Goal: Contribute content: Add original content to the website for others to see

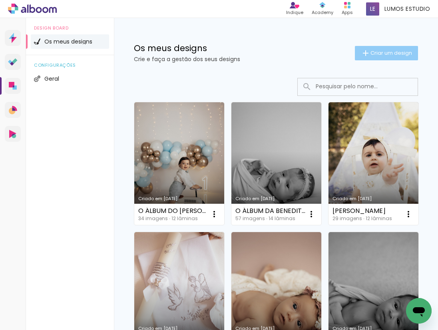
click at [370, 52] on span "Criar um design" at bounding box center [391, 52] width 42 height 5
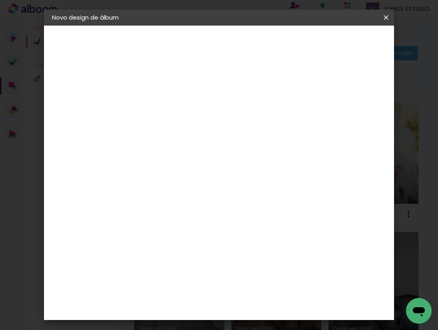
click at [183, 104] on input at bounding box center [183, 107] width 0 height 12
type input "O ÁLBUM DA [PERSON_NAME]"
type paper-input "O ÁLBUM DA [PERSON_NAME]"
click at [0, 0] on slot "Avançar" at bounding box center [0, 0] width 0 height 0
click at [205, 179] on div "DreambooksPro" at bounding box center [203, 180] width 52 height 6
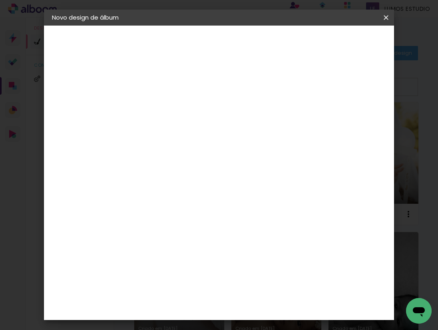
click at [300, 43] on paper-button "Avançar" at bounding box center [280, 43] width 39 height 14
click at [214, 133] on input "text" at bounding box center [198, 139] width 31 height 12
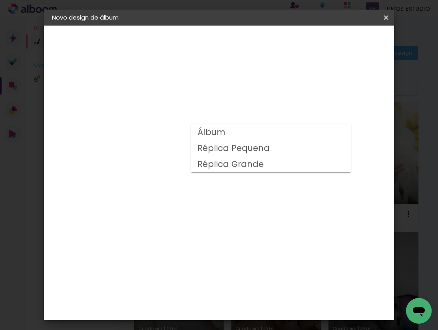
click at [246, 136] on paper-item "Álbum" at bounding box center [271, 132] width 160 height 16
type input "Álbum"
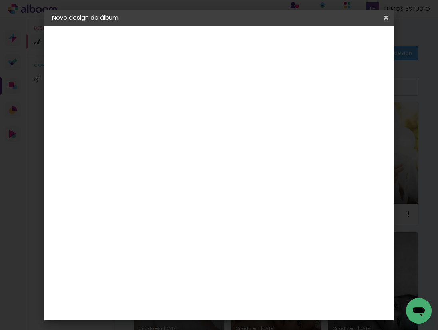
scroll to position [109, 0]
click at [230, 254] on span "20 × 20" at bounding box center [217, 262] width 37 height 16
click at [0, 0] on slot "Avançar" at bounding box center [0, 0] width 0 height 0
click at [337, 41] on span "Iniciar design" at bounding box center [326, 45] width 22 height 11
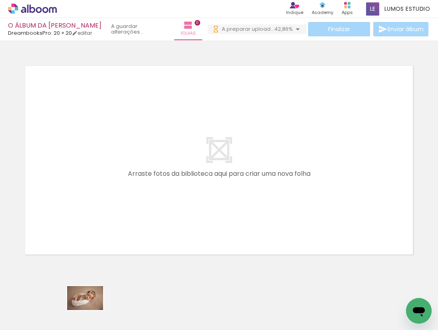
drag, startPoint x: 82, startPoint y: 306, endPoint x: 85, endPoint y: 314, distance: 8.6
click at [85, 314] on div at bounding box center [80, 303] width 40 height 26
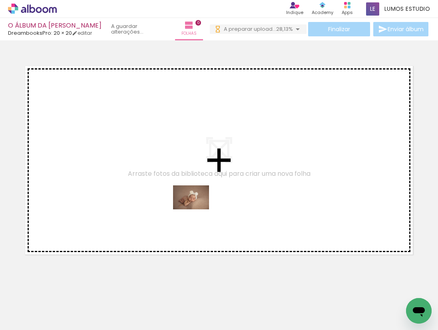
drag, startPoint x: 235, startPoint y: 309, endPoint x: 197, endPoint y: 209, distance: 106.9
click at [197, 209] on quentale-workspace at bounding box center [219, 165] width 438 height 330
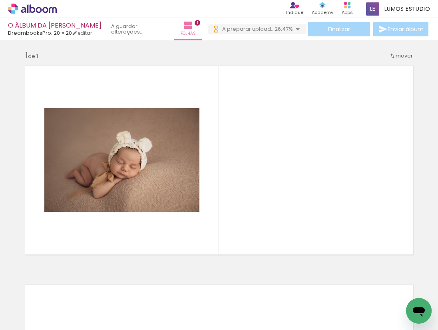
scroll to position [0, 0]
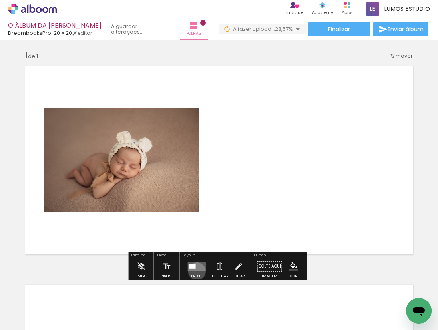
click at [195, 272] on div at bounding box center [197, 267] width 22 height 16
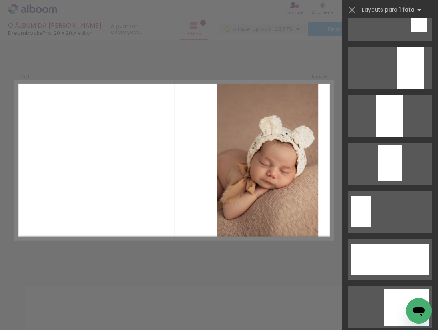
scroll to position [1996, 0]
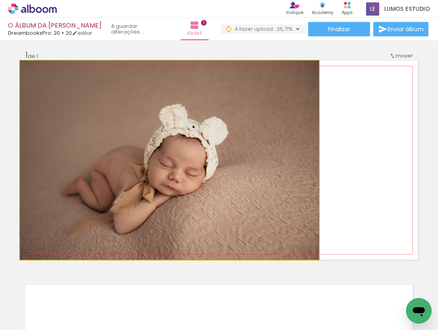
click at [271, 179] on quentale-photo at bounding box center [169, 160] width 299 height 199
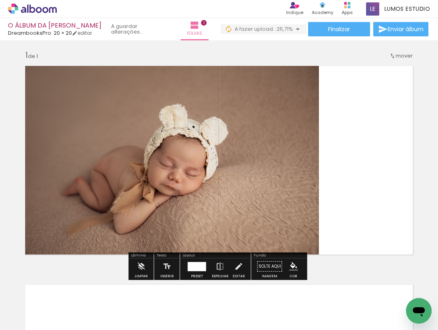
drag, startPoint x: 233, startPoint y: 265, endPoint x: 268, endPoint y: 209, distance: 66.3
click at [234, 265] on iron-icon at bounding box center [238, 267] width 9 height 16
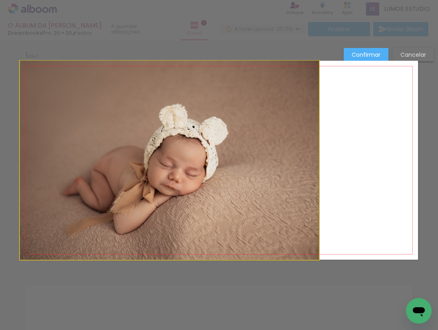
click at [267, 176] on quentale-photo at bounding box center [169, 160] width 299 height 199
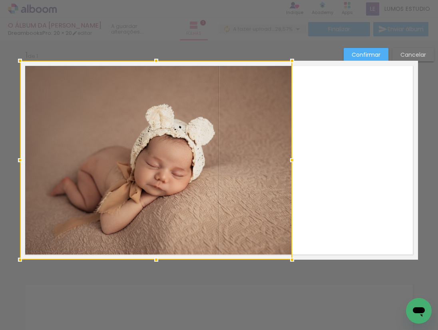
drag, startPoint x: 316, startPoint y: 159, endPoint x: 290, endPoint y: 164, distance: 27.2
click at [290, 164] on div at bounding box center [292, 160] width 16 height 16
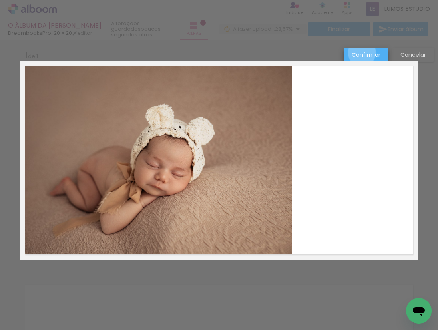
click at [0, 0] on slot "Confirmar" at bounding box center [0, 0] width 0 height 0
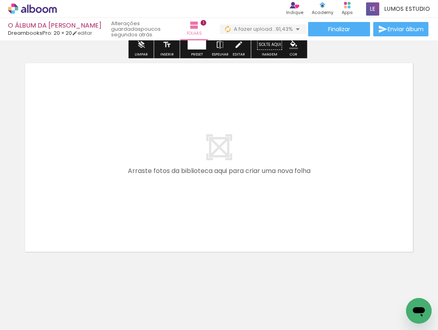
scroll to position [230, 0]
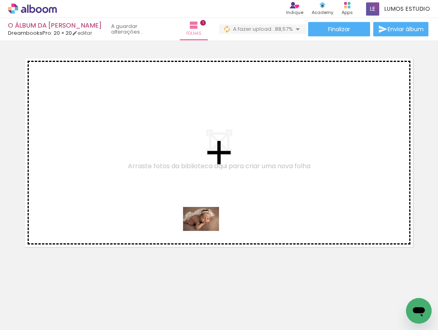
drag, startPoint x: 307, startPoint y: 291, endPoint x: 207, endPoint y: 231, distance: 116.7
click at [207, 231] on quentale-workspace at bounding box center [219, 165] width 438 height 330
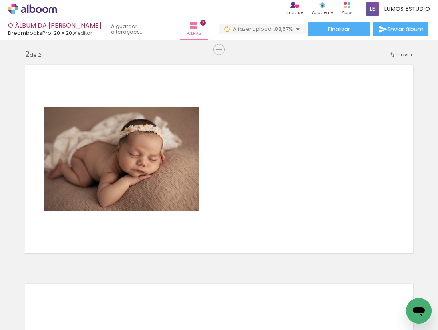
scroll to position [222, 0]
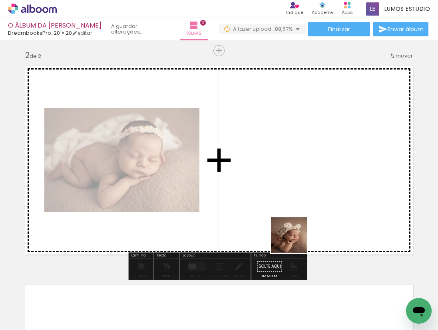
drag, startPoint x: 287, startPoint y: 303, endPoint x: 296, endPoint y: 205, distance: 98.6
click at [296, 205] on quentale-workspace at bounding box center [219, 165] width 438 height 330
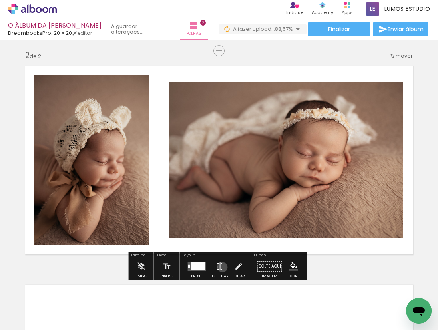
click at [221, 267] on iron-icon at bounding box center [220, 267] width 9 height 16
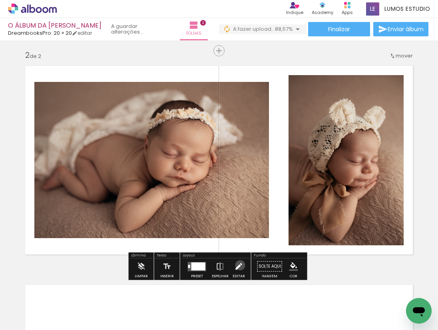
click at [238, 266] on iron-icon at bounding box center [238, 267] width 9 height 16
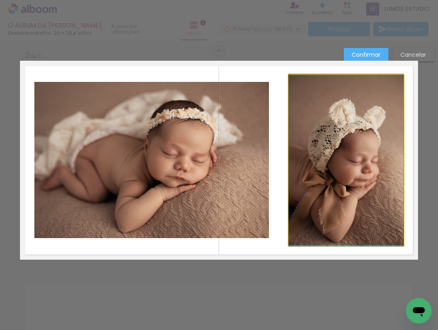
click at [306, 165] on quentale-photo at bounding box center [345, 160] width 115 height 170
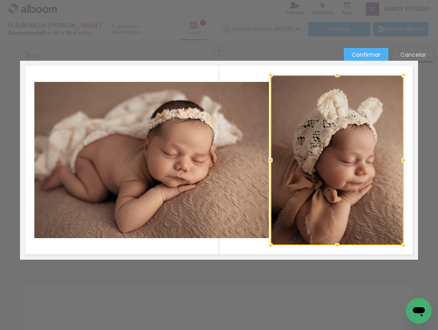
drag, startPoint x: 286, startPoint y: 160, endPoint x: 269, endPoint y: 162, distance: 18.1
click at [269, 162] on div at bounding box center [271, 160] width 16 height 16
drag, startPoint x: 364, startPoint y: 52, endPoint x: 359, endPoint y: 99, distance: 46.7
click at [0, 0] on slot "Confirmar" at bounding box center [0, 0] width 0 height 0
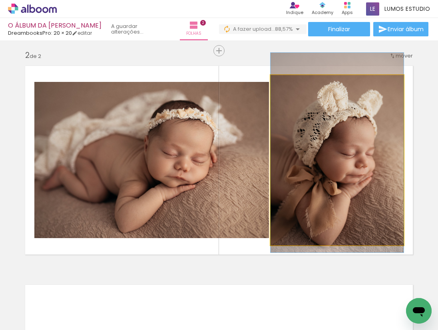
drag, startPoint x: 337, startPoint y: 158, endPoint x: 336, endPoint y: 150, distance: 7.7
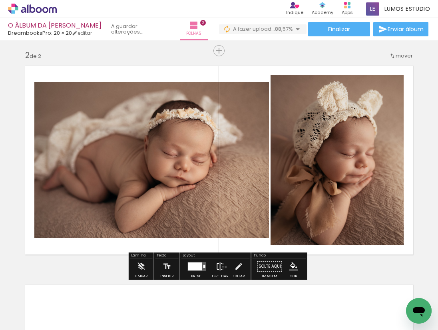
click at [224, 267] on paper-button "Espelhar" at bounding box center [220, 269] width 21 height 20
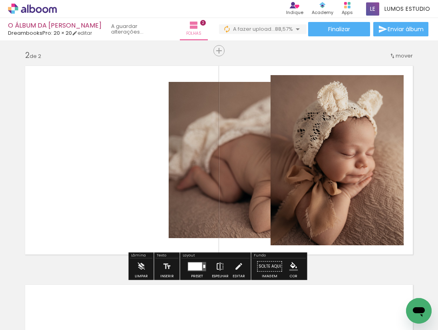
click at [217, 267] on iron-icon at bounding box center [220, 267] width 9 height 16
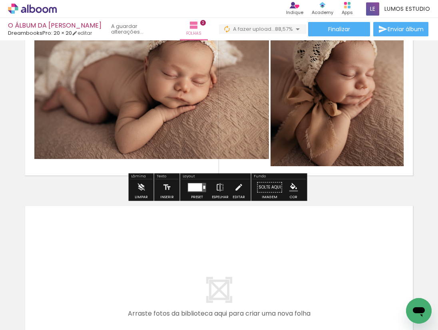
scroll to position [336, 0]
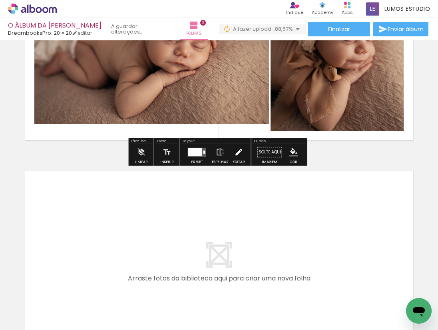
click at [237, 153] on iron-icon at bounding box center [238, 152] width 9 height 16
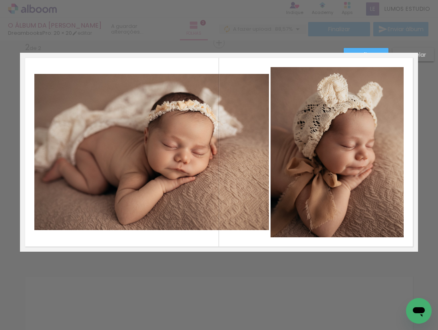
scroll to position [222, 0]
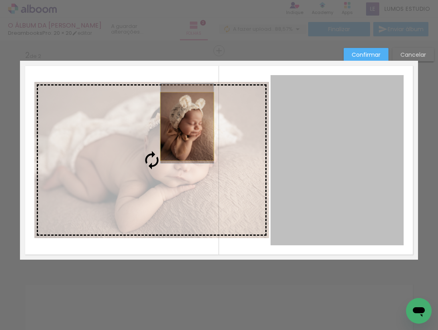
drag, startPoint x: 344, startPoint y: 126, endPoint x: 185, endPoint y: 127, distance: 159.0
click at [0, 0] on slot at bounding box center [0, 0] width 0 height 0
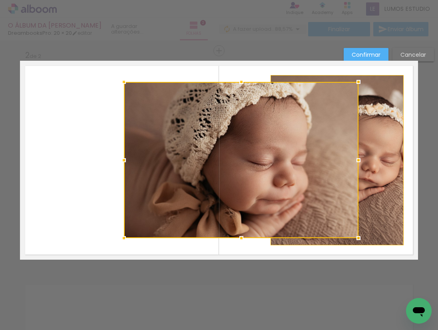
drag, startPoint x: 238, startPoint y: 169, endPoint x: 330, endPoint y: 169, distance: 92.3
click at [330, 169] on div at bounding box center [241, 160] width 235 height 156
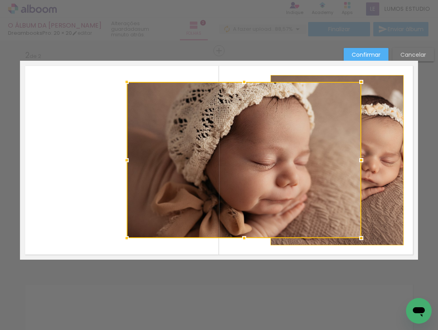
click at [0, 0] on slot "Cancelar" at bounding box center [0, 0] width 0 height 0
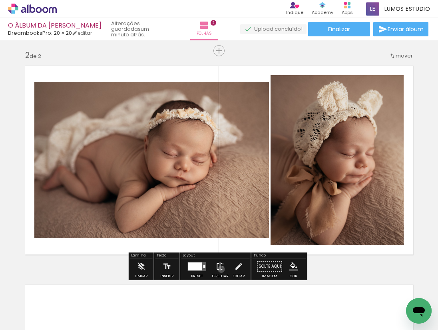
click at [219, 269] on iron-icon at bounding box center [220, 267] width 9 height 16
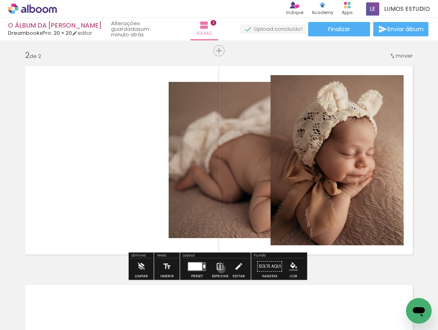
click at [219, 269] on iron-icon at bounding box center [220, 267] width 9 height 16
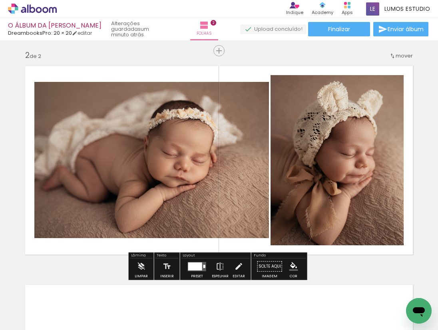
click at [198, 269] on div at bounding box center [195, 266] width 14 height 8
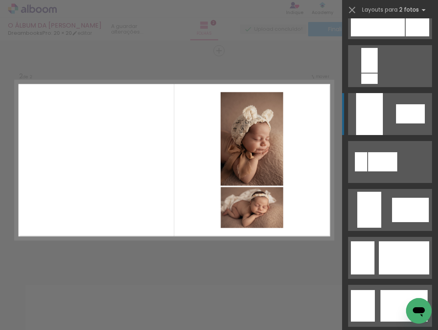
scroll to position [442, 0]
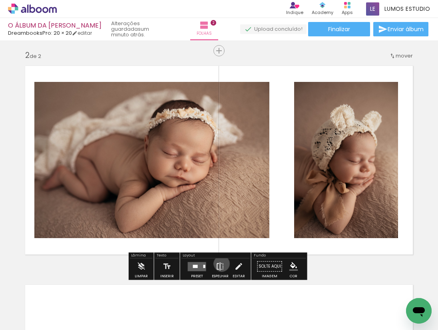
click at [220, 264] on iron-icon at bounding box center [220, 267] width 9 height 16
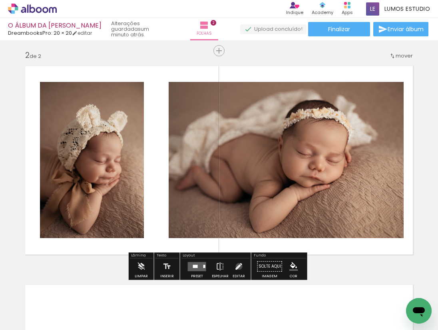
drag, startPoint x: 237, startPoint y: 267, endPoint x: 161, endPoint y: 209, distance: 95.8
click at [237, 267] on iron-icon at bounding box center [238, 267] width 9 height 16
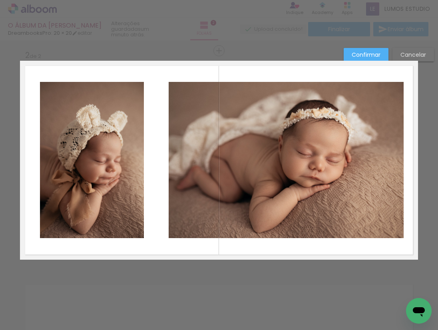
click at [134, 181] on quentale-photo at bounding box center [92, 160] width 104 height 156
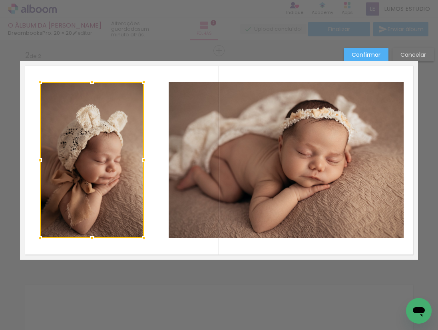
click at [142, 160] on div at bounding box center [144, 160] width 16 height 16
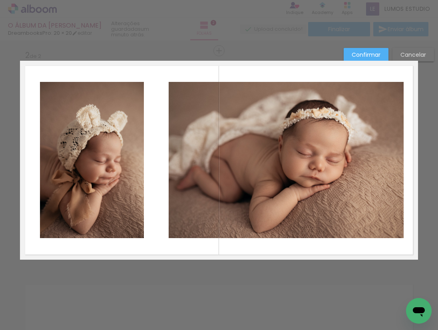
drag, startPoint x: 142, startPoint y: 160, endPoint x: 150, endPoint y: 160, distance: 7.6
click at [150, 160] on quentale-layouter at bounding box center [219, 160] width 398 height 199
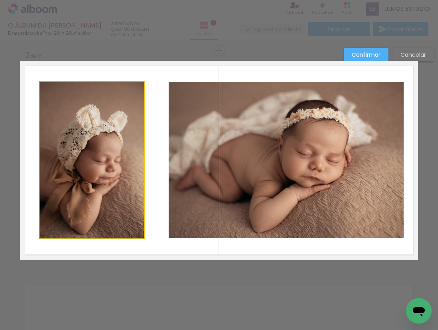
drag, startPoint x: 117, startPoint y: 160, endPoint x: 145, endPoint y: 157, distance: 28.1
click at [117, 160] on quentale-photo at bounding box center [92, 160] width 104 height 156
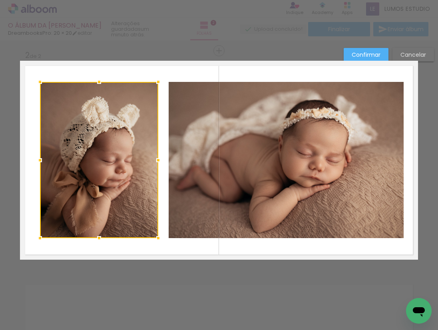
drag, startPoint x: 141, startPoint y: 160, endPoint x: 155, endPoint y: 162, distance: 14.6
click at [155, 162] on div at bounding box center [158, 160] width 16 height 16
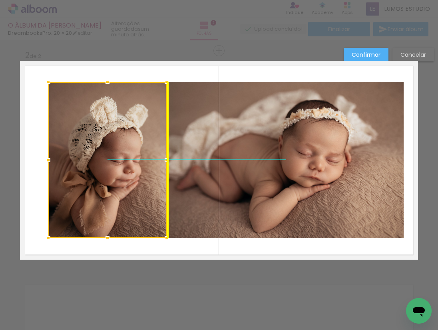
drag, startPoint x: 104, startPoint y: 157, endPoint x: 108, endPoint y: 160, distance: 4.9
click at [108, 160] on div at bounding box center [107, 160] width 118 height 156
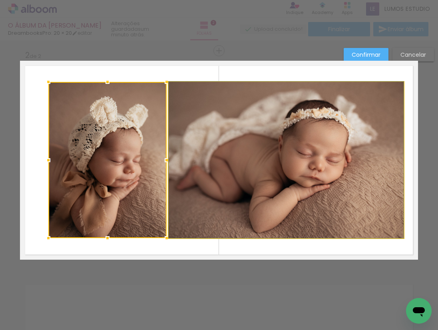
click at [188, 153] on quentale-photo at bounding box center [286, 160] width 235 height 156
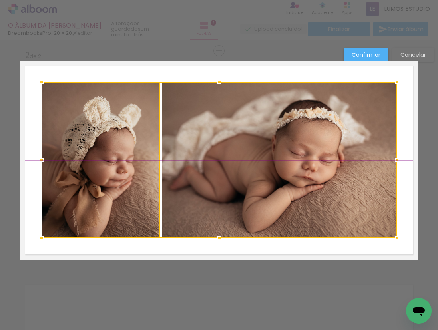
drag, startPoint x: 189, startPoint y: 153, endPoint x: 184, endPoint y: 154, distance: 5.3
click at [184, 154] on div at bounding box center [219, 160] width 355 height 156
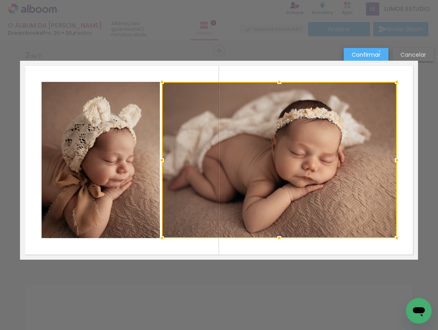
click at [0, 0] on slot "Confirmar" at bounding box center [0, 0] width 0 height 0
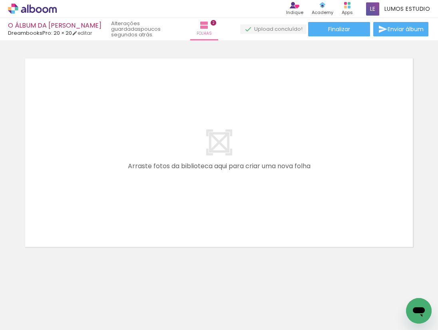
scroll to position [0, 232]
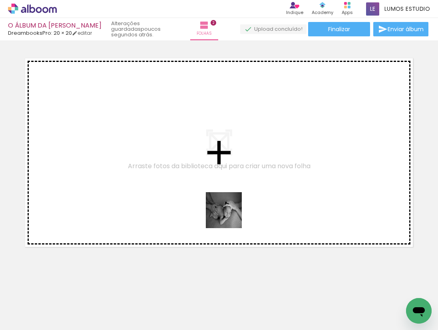
drag, startPoint x: 246, startPoint y: 288, endPoint x: 227, endPoint y: 203, distance: 86.6
click at [227, 203] on quentale-workspace at bounding box center [219, 165] width 438 height 330
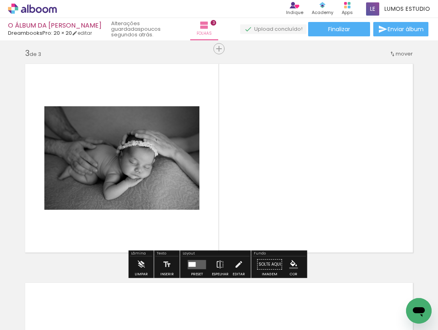
scroll to position [441, 0]
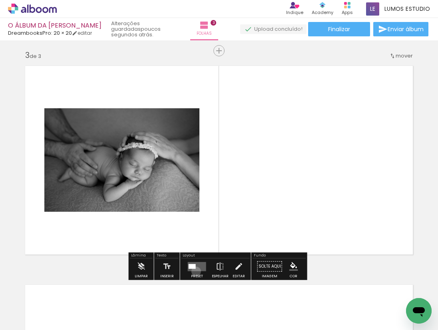
click at [194, 272] on div at bounding box center [197, 267] width 22 height 16
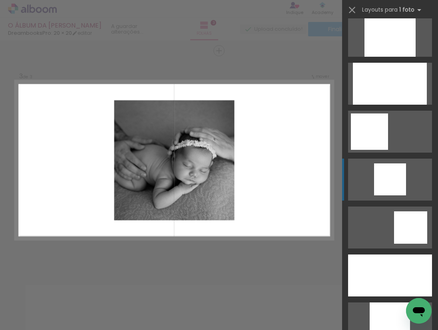
scroll to position [737, 0]
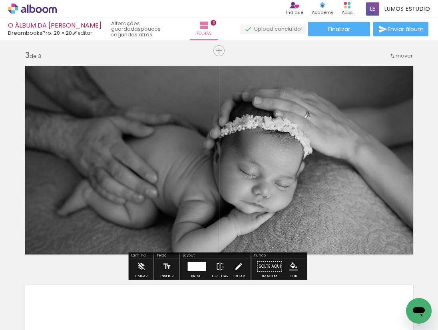
click at [235, 271] on iron-icon at bounding box center [238, 267] width 9 height 16
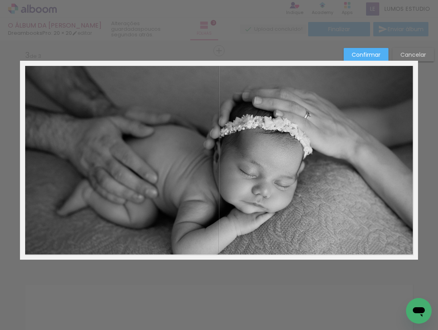
click at [0, 0] on slot "Confirmar" at bounding box center [0, 0] width 0 height 0
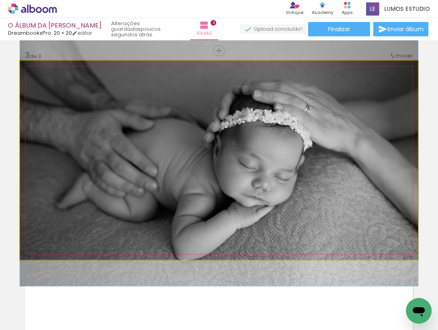
drag, startPoint x: 275, startPoint y: 208, endPoint x: 276, endPoint y: 201, distance: 7.0
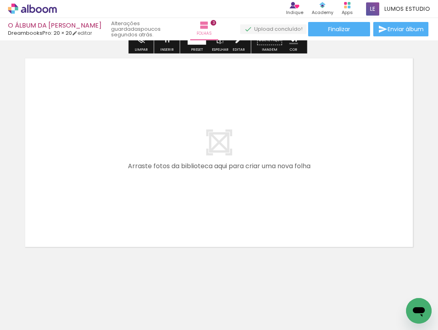
scroll to position [0, 261]
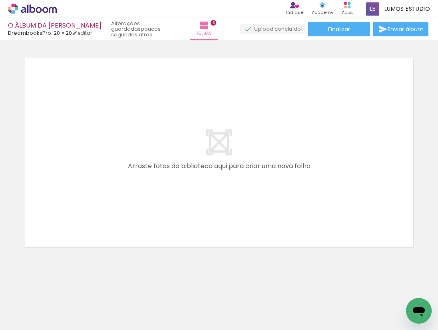
drag, startPoint x: 189, startPoint y: 327, endPoint x: 269, endPoint y: 331, distance: 80.4
click at [269, 330] on html "link( href="../../bower_components/polymer/polymer.html" rel="import" ) picture…" at bounding box center [219, 165] width 438 height 330
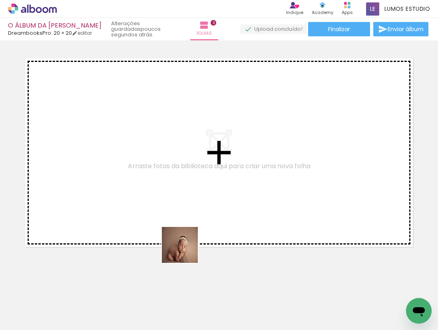
drag, startPoint x: 184, startPoint y: 292, endPoint x: 181, endPoint y: 196, distance: 96.7
click at [181, 196] on quentale-workspace at bounding box center [219, 165] width 438 height 330
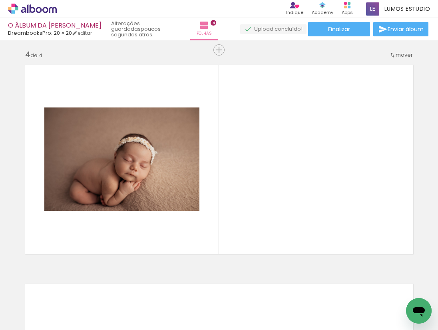
scroll to position [660, 0]
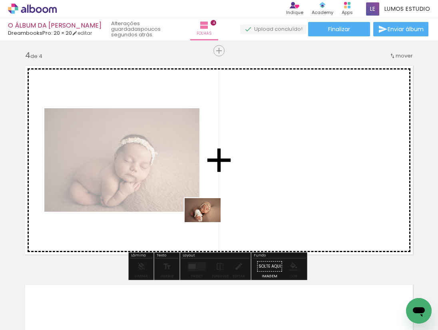
drag, startPoint x: 240, startPoint y: 304, endPoint x: 209, endPoint y: 222, distance: 87.4
click at [209, 222] on quentale-workspace at bounding box center [219, 165] width 438 height 330
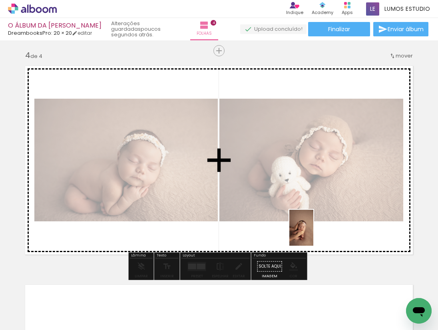
drag, startPoint x: 318, startPoint y: 305, endPoint x: 313, endPoint y: 233, distance: 72.1
click at [313, 233] on quentale-workspace at bounding box center [219, 165] width 438 height 330
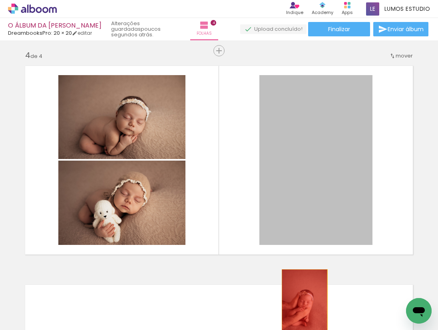
drag, startPoint x: 301, startPoint y: 192, endPoint x: 274, endPoint y: 304, distance: 114.9
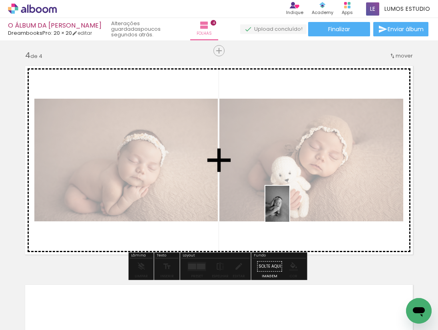
drag, startPoint x: 274, startPoint y: 304, endPoint x: 289, endPoint y: 208, distance: 97.0
click at [289, 208] on quentale-workspace at bounding box center [219, 165] width 438 height 330
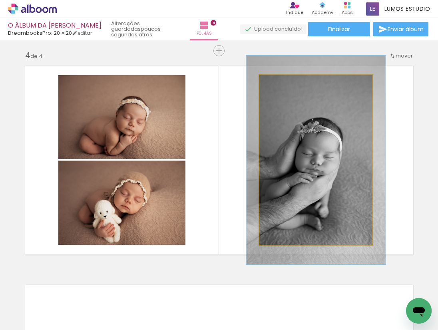
drag, startPoint x: 276, startPoint y: 83, endPoint x: 282, endPoint y: 83, distance: 6.4
type paper-slider "123"
click at [282, 83] on div at bounding box center [284, 83] width 7 height 7
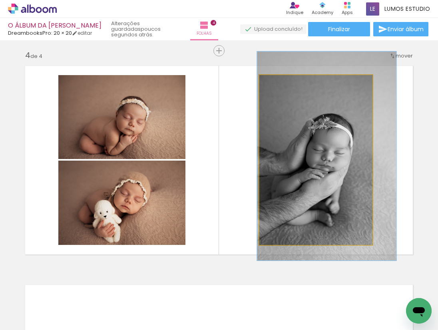
drag, startPoint x: 317, startPoint y: 175, endPoint x: 328, endPoint y: 171, distance: 11.5
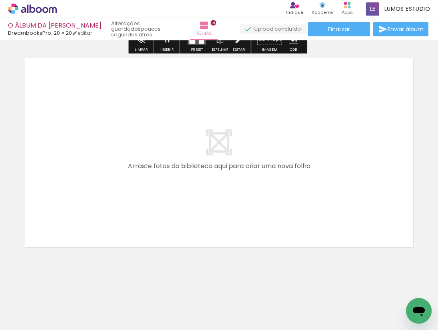
scroll to position [0, 438]
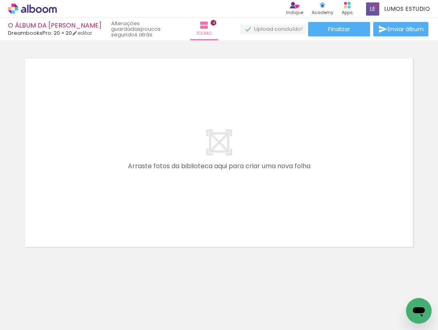
drag, startPoint x: 241, startPoint y: 327, endPoint x: 126, endPoint y: 324, distance: 114.7
click at [66, 324] on iron-horizontal-list at bounding box center [58, 305] width 16 height 50
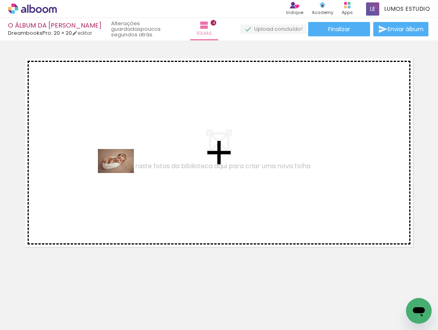
drag, startPoint x: 91, startPoint y: 292, endPoint x: 122, endPoint y: 173, distance: 123.3
click at [122, 173] on quentale-workspace at bounding box center [219, 165] width 438 height 330
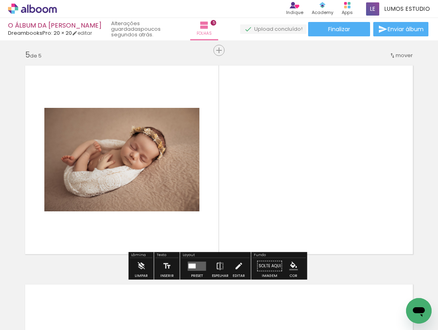
scroll to position [879, 0]
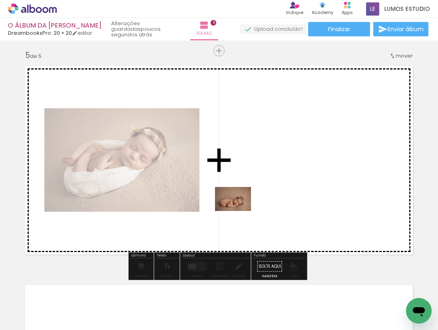
drag, startPoint x: 161, startPoint y: 312, endPoint x: 239, endPoint y: 211, distance: 127.6
click at [239, 211] on quentale-workspace at bounding box center [219, 165] width 438 height 330
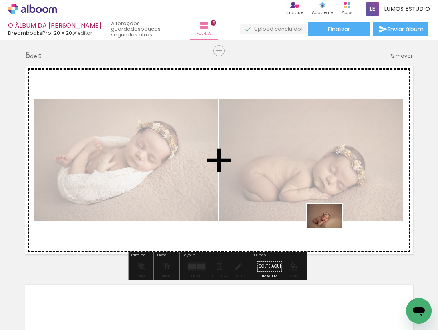
drag, startPoint x: 314, startPoint y: 311, endPoint x: 330, endPoint y: 217, distance: 95.6
click at [330, 217] on quentale-workspace at bounding box center [219, 165] width 438 height 330
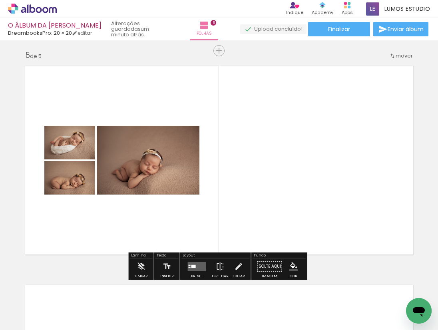
click at [195, 271] on quentale-layouter at bounding box center [197, 266] width 18 height 9
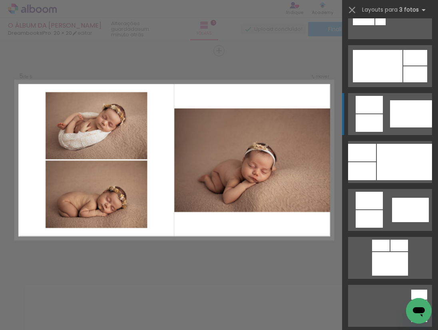
scroll to position [446, 0]
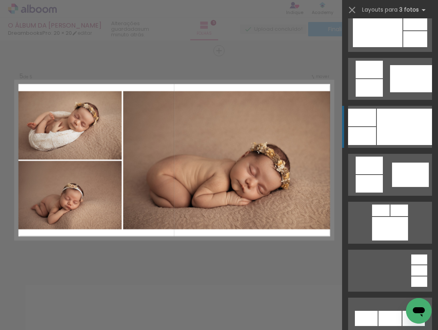
click at [384, 127] on div at bounding box center [404, 127] width 55 height 36
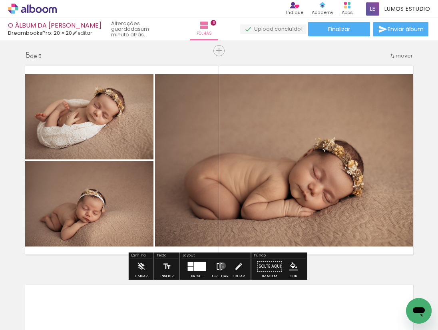
click at [220, 266] on iron-icon at bounding box center [220, 267] width 9 height 16
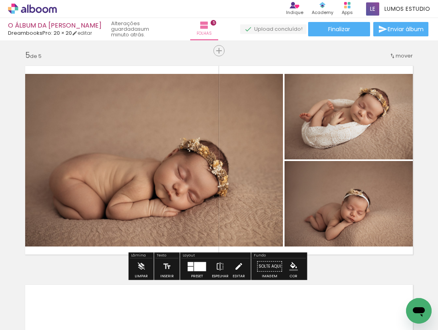
click at [239, 264] on iron-icon at bounding box center [238, 267] width 9 height 16
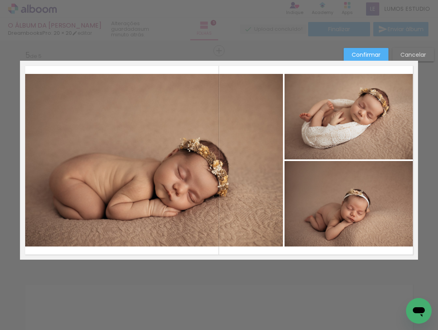
click at [238, 189] on quentale-photo at bounding box center [151, 160] width 263 height 173
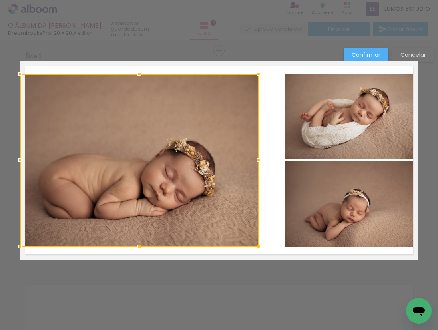
drag, startPoint x: 282, startPoint y: 159, endPoint x: 256, endPoint y: 161, distance: 26.4
click at [256, 161] on div at bounding box center [259, 160] width 16 height 16
click at [313, 143] on quentale-photo at bounding box center [350, 117] width 133 height 86
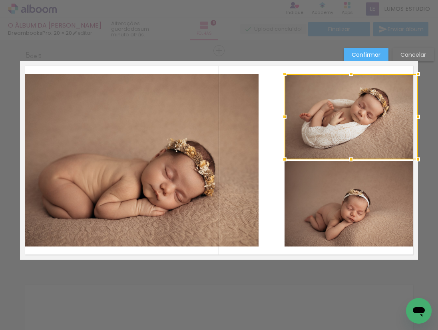
click at [307, 181] on quentale-photo at bounding box center [350, 204] width 133 height 86
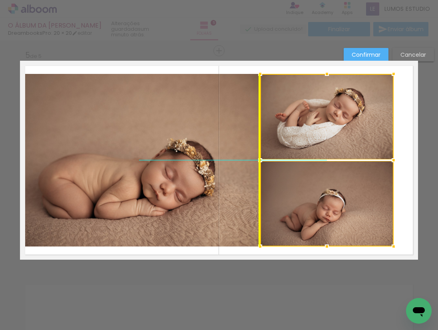
drag, startPoint x: 308, startPoint y: 137, endPoint x: 286, endPoint y: 139, distance: 22.4
click at [286, 139] on div at bounding box center [326, 160] width 133 height 173
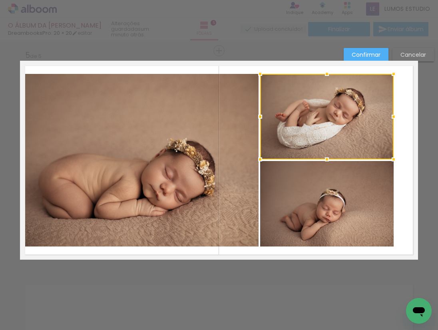
click at [235, 149] on quentale-photo at bounding box center [139, 160] width 239 height 173
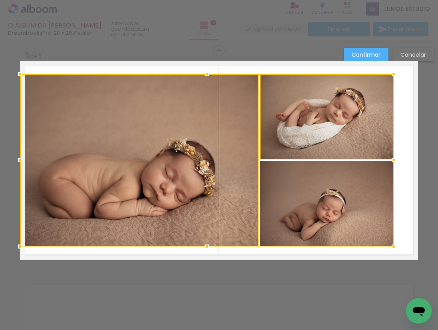
click at [283, 179] on div at bounding box center [207, 160] width 374 height 173
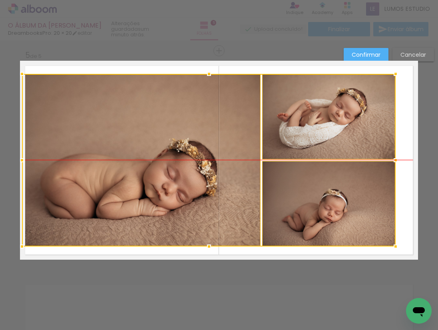
click at [215, 156] on div at bounding box center [209, 160] width 374 height 173
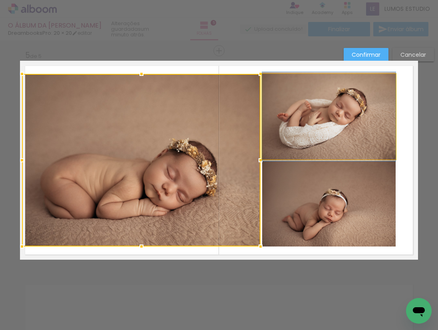
click at [317, 135] on quentale-photo at bounding box center [328, 117] width 133 height 86
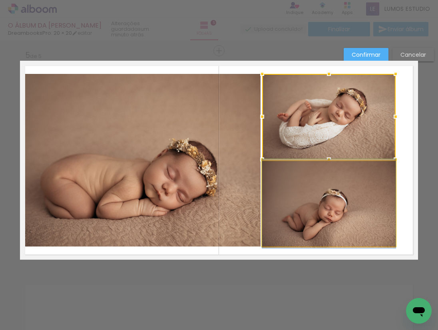
click at [359, 193] on quentale-photo at bounding box center [328, 204] width 133 height 86
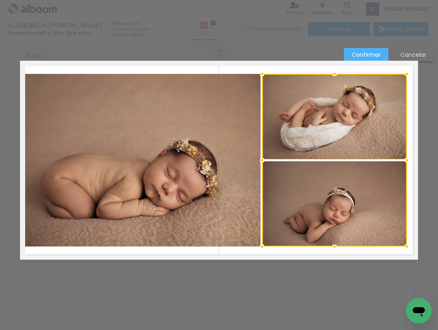
drag, startPoint x: 391, startPoint y: 159, endPoint x: 402, endPoint y: 160, distance: 11.2
click at [402, 160] on div at bounding box center [407, 160] width 16 height 16
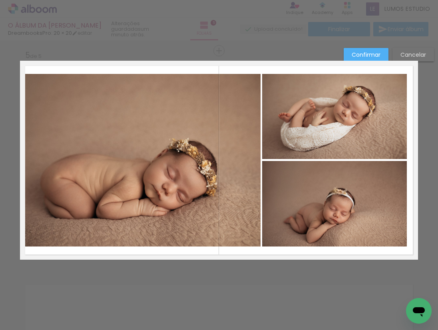
click at [227, 155] on quentale-photo at bounding box center [141, 160] width 239 height 173
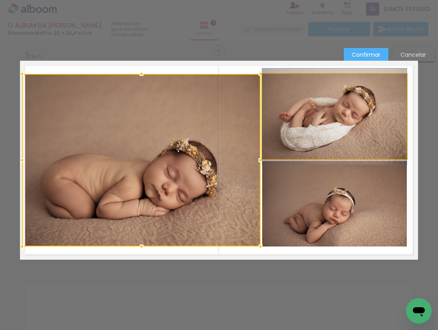
click at [283, 141] on quentale-photo at bounding box center [334, 117] width 145 height 86
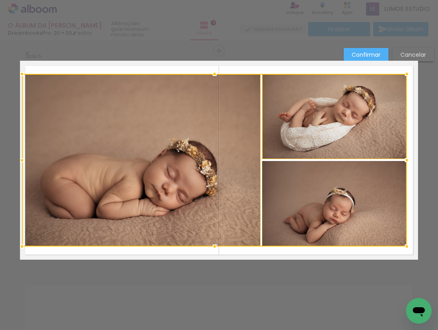
click at [288, 174] on div at bounding box center [214, 160] width 385 height 173
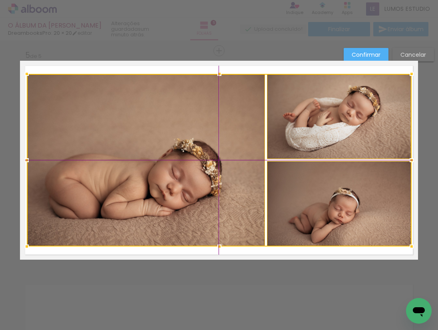
click at [290, 149] on div at bounding box center [219, 160] width 385 height 173
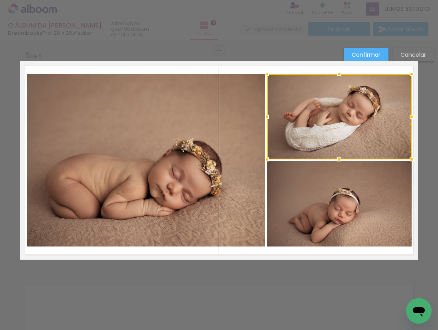
click at [0, 0] on slot "Confirmar" at bounding box center [0, 0] width 0 height 0
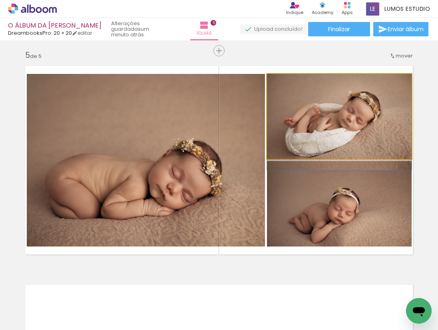
drag, startPoint x: 344, startPoint y: 126, endPoint x: 343, endPoint y: 132, distance: 5.7
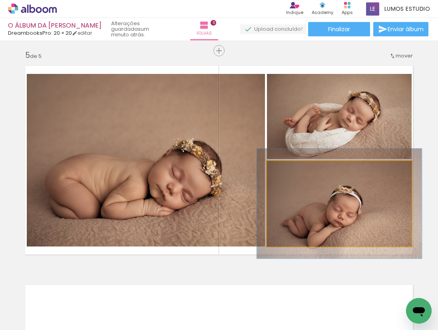
drag, startPoint x: 284, startPoint y: 169, endPoint x: 289, endPoint y: 169, distance: 4.9
type paper-slider "117"
click at [289, 169] on div at bounding box center [289, 169] width 7 height 7
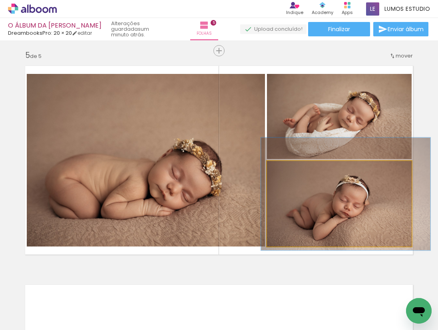
drag, startPoint x: 314, startPoint y: 207, endPoint x: 320, endPoint y: 197, distance: 11.5
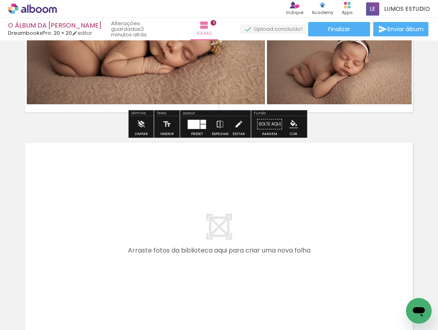
scroll to position [1106, 0]
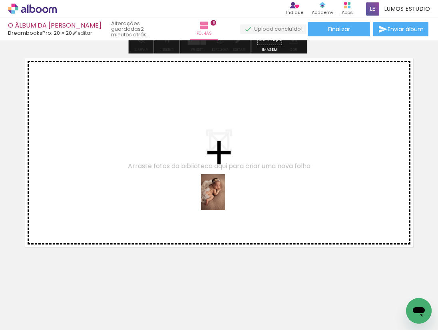
drag, startPoint x: 227, startPoint y: 312, endPoint x: 225, endPoint y: 198, distance: 114.3
click at [225, 198] on quentale-workspace at bounding box center [219, 165] width 438 height 330
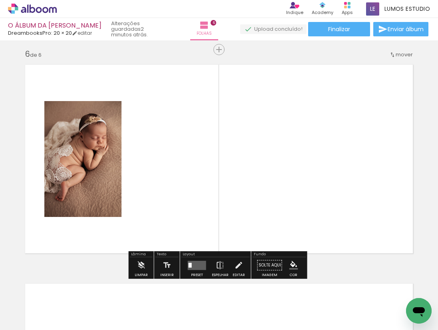
scroll to position [1098, 0]
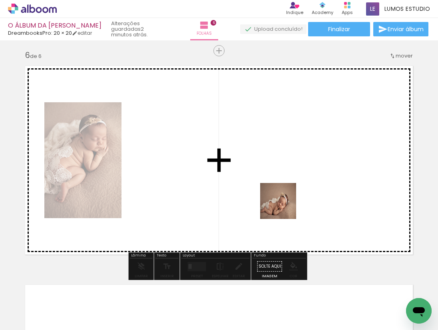
drag, startPoint x: 267, startPoint y: 305, endPoint x: 284, endPoint y: 207, distance: 100.2
click at [284, 207] on quentale-workspace at bounding box center [219, 165] width 438 height 330
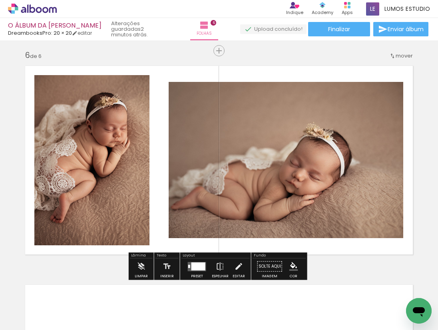
click at [195, 266] on div at bounding box center [198, 266] width 14 height 8
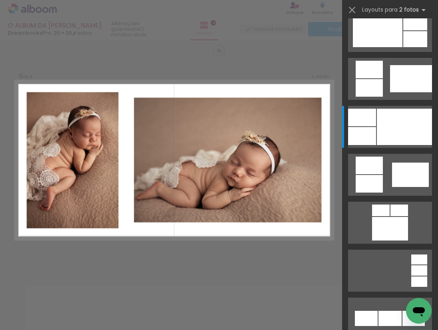
scroll to position [0, 0]
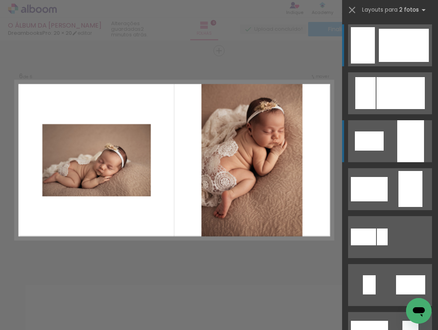
click at [400, 145] on div at bounding box center [410, 141] width 27 height 42
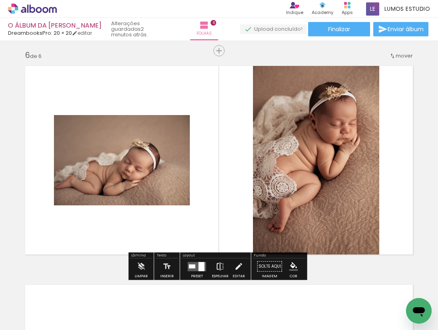
click at [216, 265] on iron-icon at bounding box center [220, 267] width 9 height 16
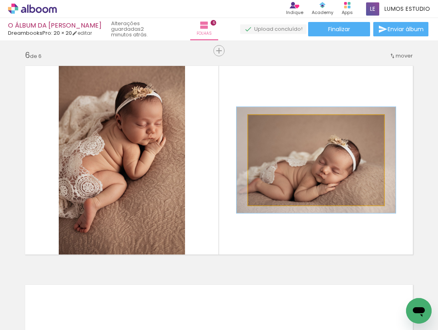
drag, startPoint x: 266, startPoint y: 124, endPoint x: 274, endPoint y: 125, distance: 8.9
type paper-slider "120"
click at [271, 123] on div at bounding box center [271, 123] width 7 height 7
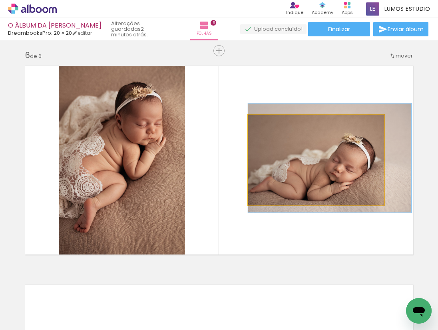
drag, startPoint x: 297, startPoint y: 174, endPoint x: 311, endPoint y: 172, distance: 13.7
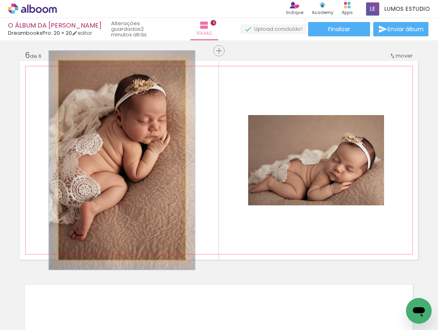
type paper-slider "110"
click at [78, 68] on div at bounding box center [80, 69] width 7 height 7
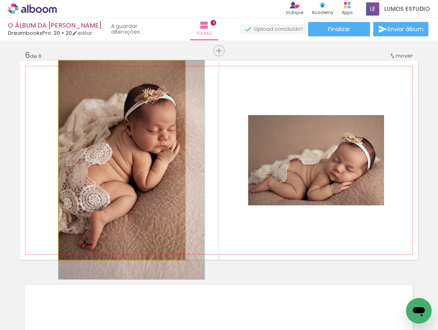
drag, startPoint x: 109, startPoint y: 135, endPoint x: 121, endPoint y: 148, distance: 17.5
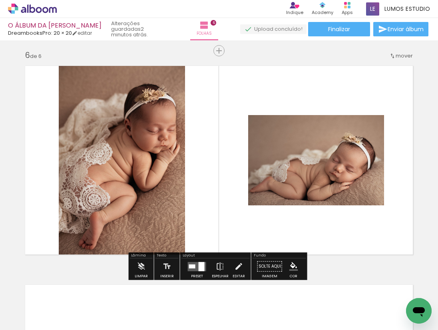
scroll to position [1119, 0]
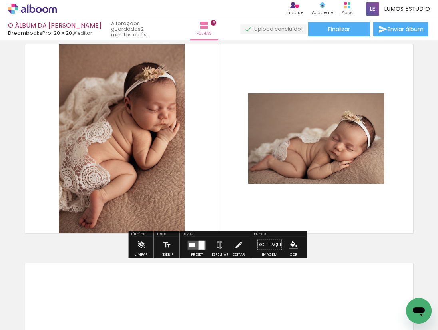
click at [0, 0] on slot "P&B" at bounding box center [0, 0] width 0 height 0
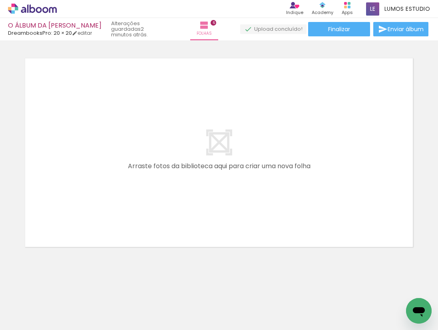
scroll to position [0, 256]
drag, startPoint x: 143, startPoint y: 327, endPoint x: 202, endPoint y: 324, distance: 58.8
click at [66, 323] on iron-horizontal-list at bounding box center [58, 305] width 16 height 50
drag, startPoint x: 141, startPoint y: 308, endPoint x: 199, endPoint y: 207, distance: 116.7
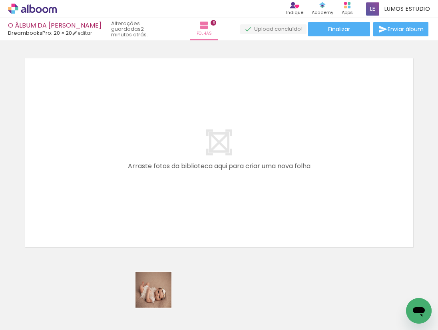
click at [199, 207] on quentale-workspace at bounding box center [219, 165] width 438 height 330
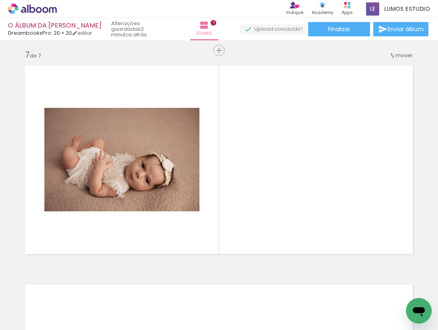
scroll to position [1317, 0]
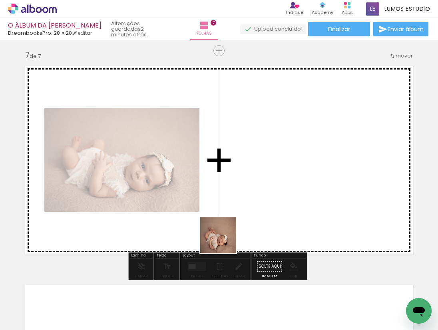
drag, startPoint x: 208, startPoint y: 278, endPoint x: 242, endPoint y: 204, distance: 81.3
click at [242, 204] on quentale-workspace at bounding box center [219, 165] width 438 height 330
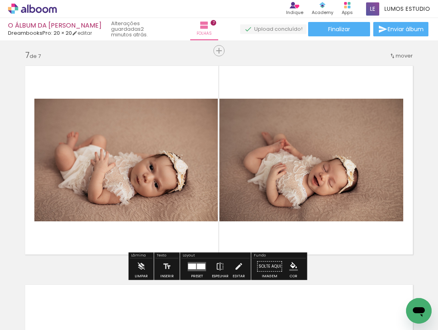
click at [198, 268] on div at bounding box center [201, 266] width 8 height 6
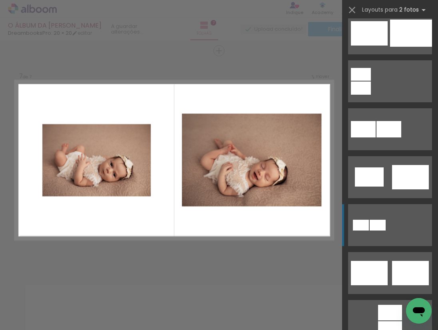
scroll to position [143, 0]
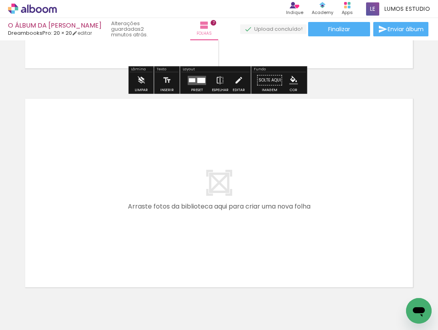
scroll to position [1543, 0]
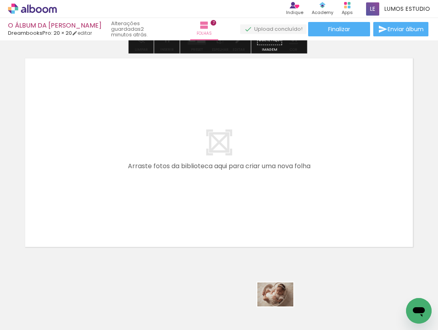
drag, startPoint x: 272, startPoint y: 296, endPoint x: 282, endPoint y: 321, distance: 27.2
click at [282, 316] on div at bounding box center [275, 303] width 40 height 26
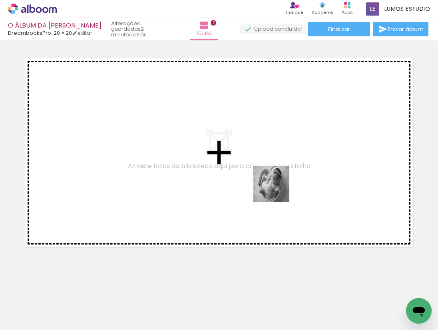
drag, startPoint x: 231, startPoint y: 300, endPoint x: 278, endPoint y: 187, distance: 122.4
click at [278, 187] on quentale-workspace at bounding box center [219, 165] width 438 height 330
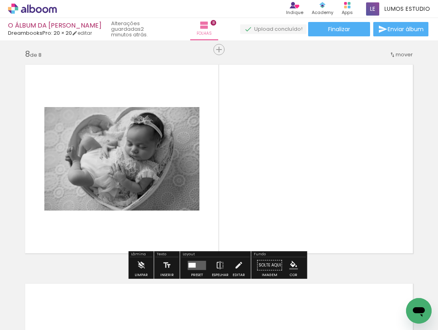
scroll to position [1536, 0]
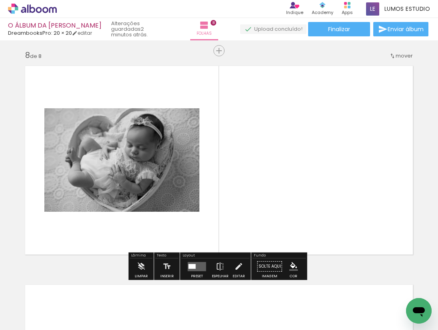
drag, startPoint x: 199, startPoint y: 269, endPoint x: 320, endPoint y: 247, distance: 123.0
click at [221, 264] on div "Preset Espelhar Editar" at bounding box center [215, 269] width 68 height 20
click at [200, 267] on quentale-layouter at bounding box center [197, 266] width 18 height 9
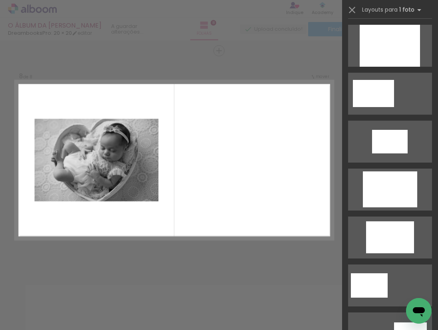
scroll to position [0, 0]
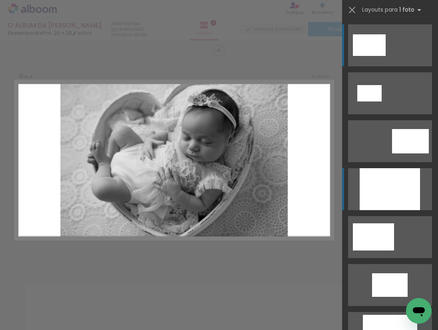
click at [402, 188] on div at bounding box center [390, 189] width 60 height 42
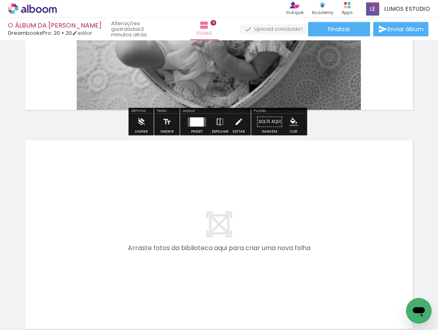
scroll to position [1762, 0]
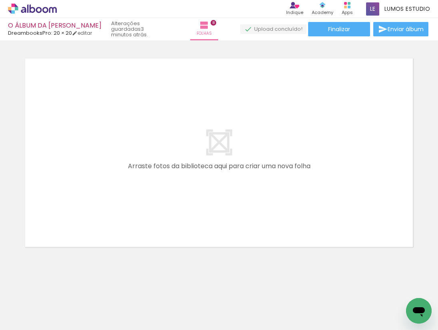
drag, startPoint x: 281, startPoint y: 327, endPoint x: 300, endPoint y: 325, distance: 18.5
click at [66, 325] on iron-horizontal-list at bounding box center [58, 305] width 16 height 50
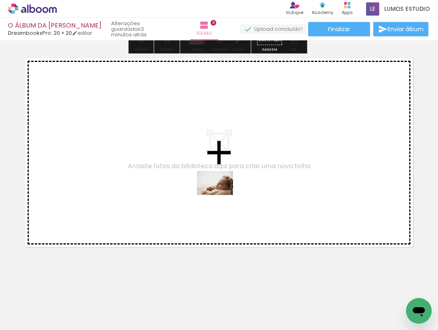
drag, startPoint x: 259, startPoint y: 305, endPoint x: 221, endPoint y: 195, distance: 116.3
click at [221, 195] on quentale-workspace at bounding box center [219, 165] width 438 height 330
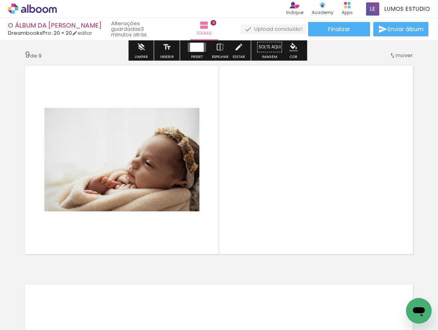
scroll to position [1754, 0]
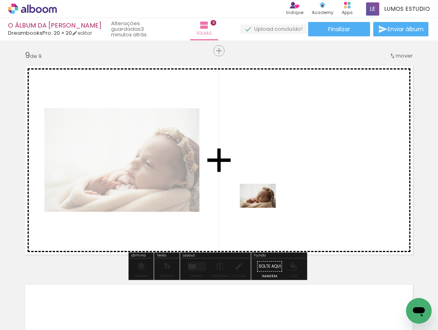
drag, startPoint x: 298, startPoint y: 297, endPoint x: 257, endPoint y: 201, distance: 104.7
click at [257, 201] on quentale-workspace at bounding box center [219, 165] width 438 height 330
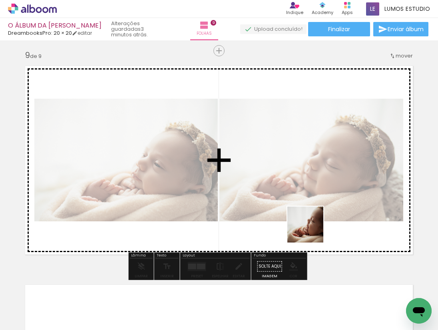
drag, startPoint x: 345, startPoint y: 302, endPoint x: 311, endPoint y: 231, distance: 79.2
click at [311, 231] on quentale-workspace at bounding box center [219, 165] width 438 height 330
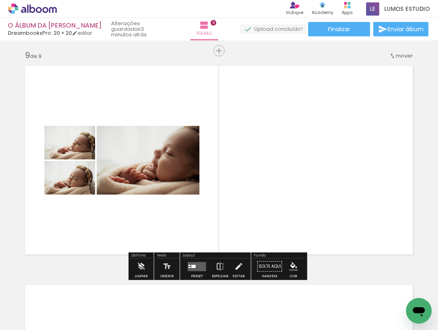
click at [202, 266] on quentale-layouter at bounding box center [197, 266] width 18 height 9
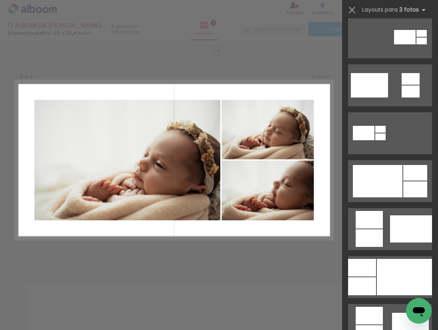
scroll to position [337, 0]
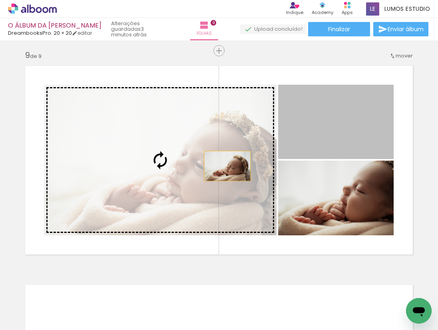
drag, startPoint x: 347, startPoint y: 133, endPoint x: 218, endPoint y: 167, distance: 133.3
click at [0, 0] on slot at bounding box center [0, 0] width 0 height 0
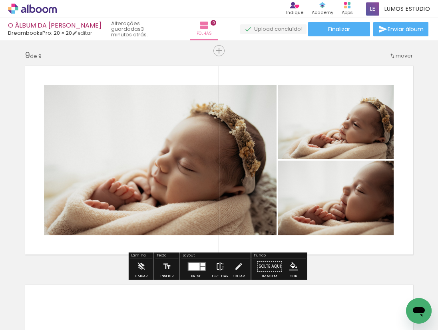
click at [221, 269] on iron-icon at bounding box center [220, 267] width 9 height 16
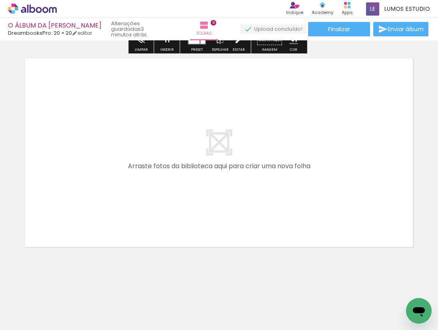
scroll to position [0, 758]
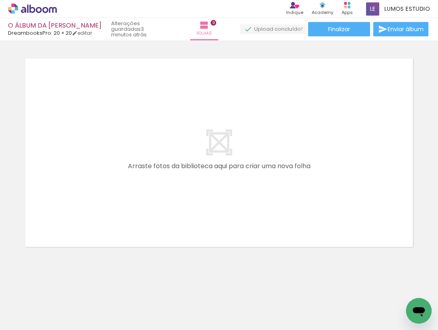
drag, startPoint x: 258, startPoint y: 328, endPoint x: 296, endPoint y: 328, distance: 38.4
click at [66, 328] on iron-horizontal-list at bounding box center [58, 305] width 16 height 50
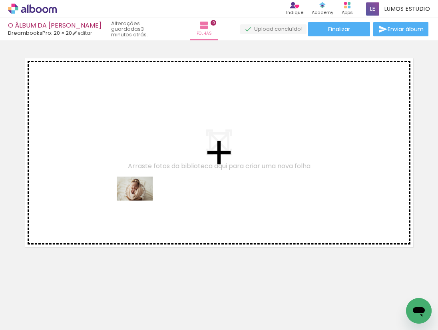
drag, startPoint x: 161, startPoint y: 303, endPoint x: 141, endPoint y: 201, distance: 104.3
click at [141, 201] on quentale-workspace at bounding box center [219, 165] width 438 height 330
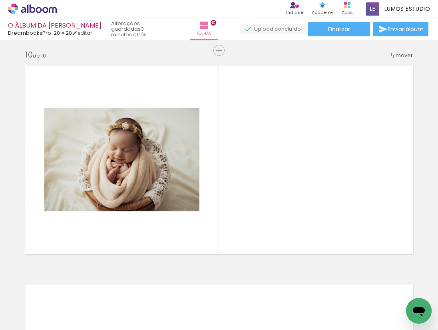
scroll to position [1973, 0]
drag, startPoint x: 246, startPoint y: 328, endPoint x: 291, endPoint y: 326, distance: 44.8
click at [66, 327] on iron-horizontal-list at bounding box center [58, 305] width 16 height 50
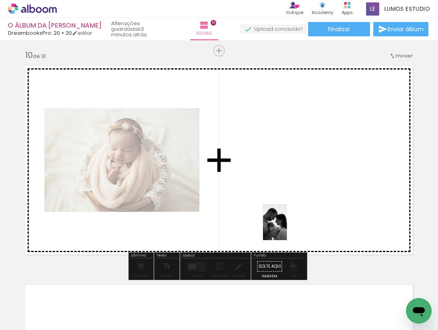
drag, startPoint x: 281, startPoint y: 316, endPoint x: 287, endPoint y: 228, distance: 88.1
click at [287, 228] on quentale-workspace at bounding box center [219, 165] width 438 height 330
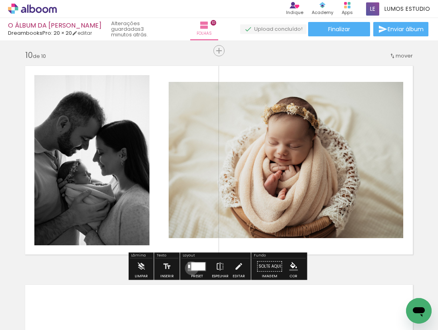
click at [191, 269] on div at bounding box center [198, 266] width 14 height 8
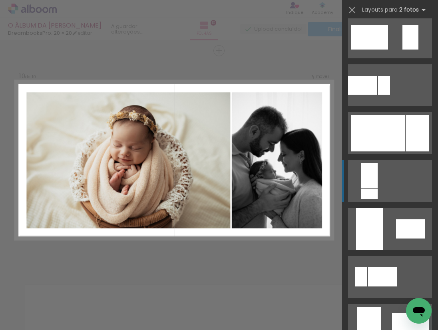
scroll to position [331, 0]
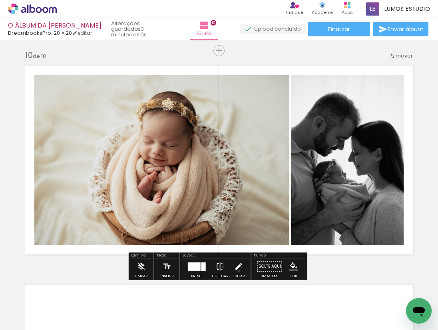
click at [237, 271] on iron-icon at bounding box center [238, 267] width 9 height 16
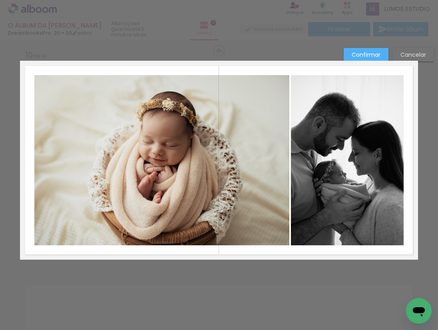
click at [264, 193] on quentale-photo at bounding box center [161, 160] width 255 height 170
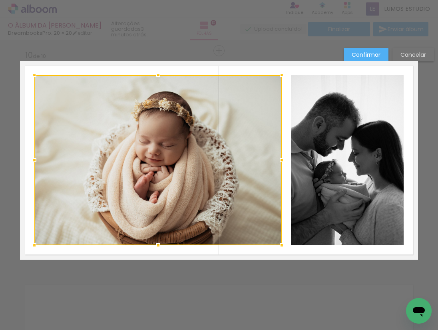
drag, startPoint x: 285, startPoint y: 161, endPoint x: 278, endPoint y: 161, distance: 6.8
click at [278, 161] on div at bounding box center [282, 160] width 16 height 16
click at [302, 157] on quentale-photo at bounding box center [347, 160] width 113 height 170
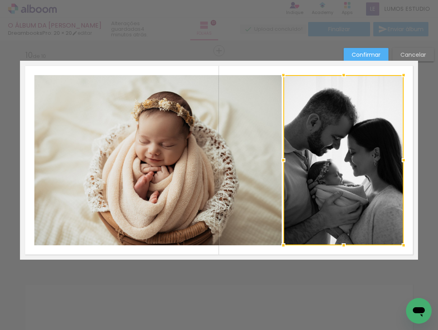
drag, startPoint x: 289, startPoint y: 160, endPoint x: 281, endPoint y: 161, distance: 7.6
click at [281, 161] on div at bounding box center [283, 160] width 16 height 16
click at [357, 59] on paper-button "Confirmar" at bounding box center [366, 55] width 45 height 14
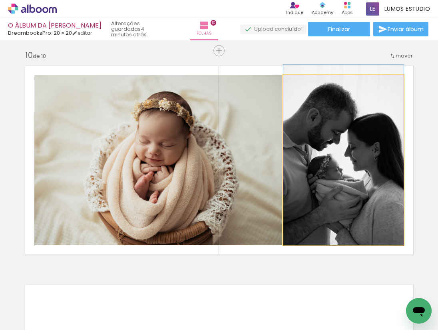
drag, startPoint x: 344, startPoint y: 156, endPoint x: 342, endPoint y: 152, distance: 4.3
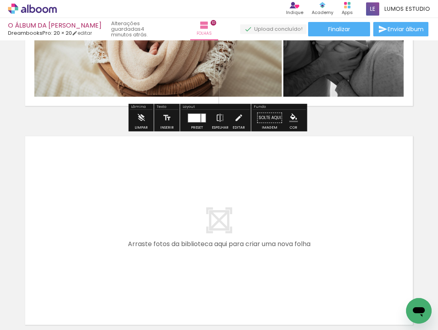
scroll to position [2200, 0]
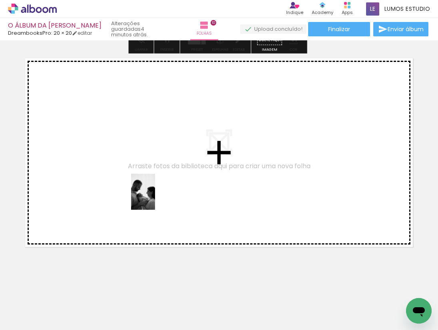
drag, startPoint x: 181, startPoint y: 302, endPoint x: 155, endPoint y: 198, distance: 107.5
click at [155, 198] on quentale-workspace at bounding box center [219, 165] width 438 height 330
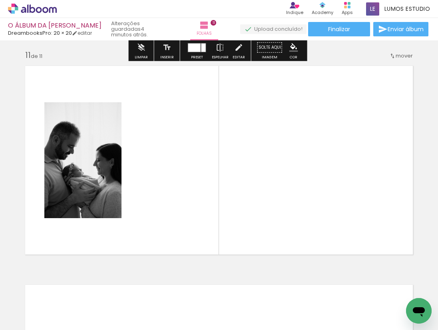
scroll to position [2192, 0]
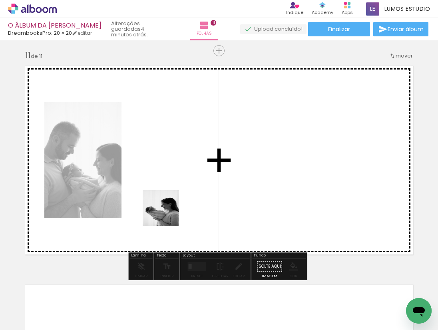
drag, startPoint x: 103, startPoint y: 302, endPoint x: 193, endPoint y: 183, distance: 149.4
click at [193, 183] on quentale-workspace at bounding box center [219, 165] width 438 height 330
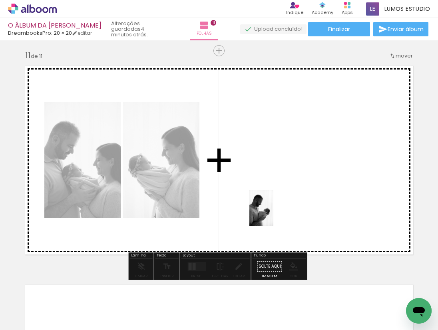
drag, startPoint x: 360, startPoint y: 304, endPoint x: 273, endPoint y: 214, distance: 124.6
click at [273, 214] on quentale-workspace at bounding box center [219, 165] width 438 height 330
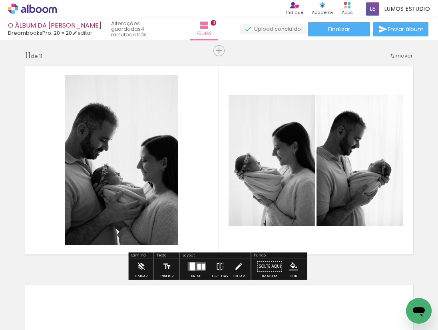
click at [202, 267] on div at bounding box center [204, 266] width 4 height 6
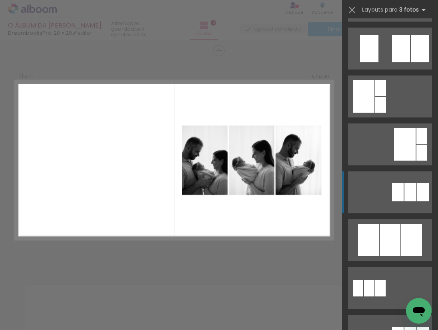
scroll to position [190, 0]
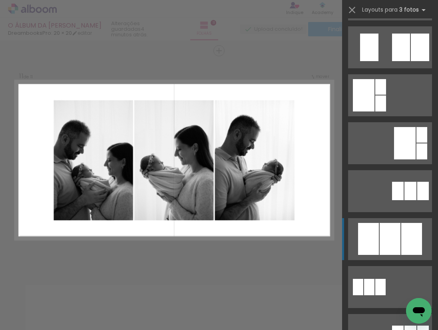
click at [386, 231] on div at bounding box center [390, 239] width 21 height 32
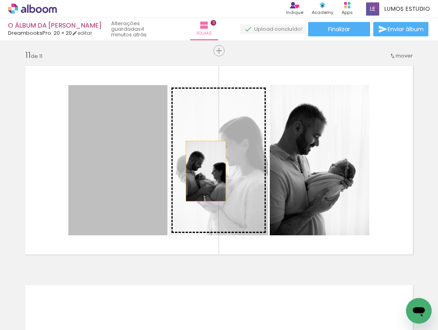
drag, startPoint x: 136, startPoint y: 177, endPoint x: 203, endPoint y: 171, distance: 67.7
click at [0, 0] on slot at bounding box center [0, 0] width 0 height 0
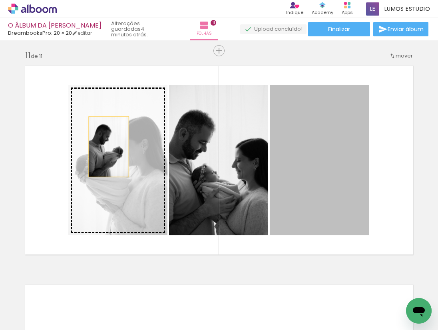
drag, startPoint x: 140, startPoint y: 166, endPoint x: 106, endPoint y: 147, distance: 38.7
click at [0, 0] on slot at bounding box center [0, 0] width 0 height 0
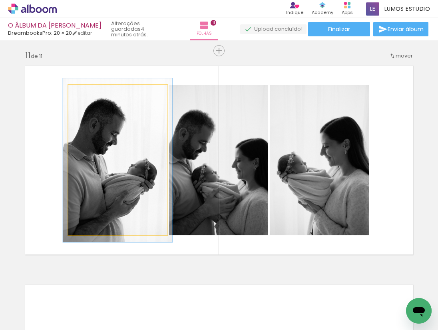
type paper-slider "109"
click at [89, 94] on div at bounding box center [89, 93] width 7 height 7
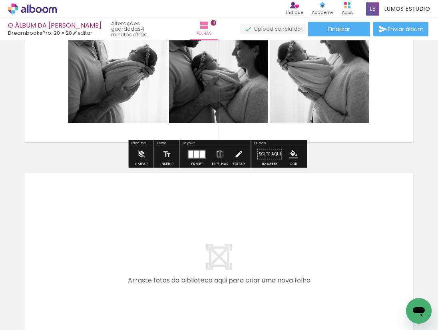
scroll to position [2379, 0]
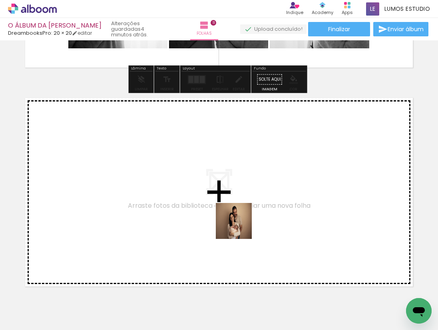
drag, startPoint x: 328, startPoint y: 307, endPoint x: 237, endPoint y: 225, distance: 123.1
click at [237, 225] on quentale-workspace at bounding box center [219, 165] width 438 height 330
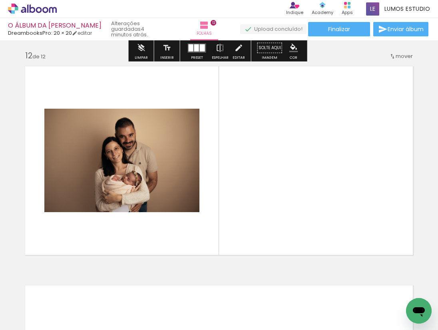
scroll to position [2411, 0]
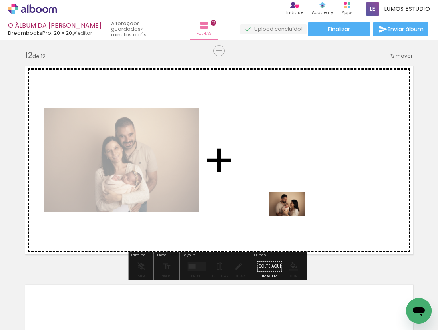
drag, startPoint x: 404, startPoint y: 298, endPoint x: 282, endPoint y: 211, distance: 148.9
click at [282, 211] on quentale-workspace at bounding box center [219, 165] width 438 height 330
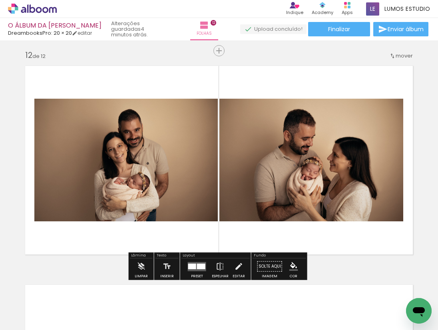
click at [198, 265] on div at bounding box center [201, 266] width 8 height 6
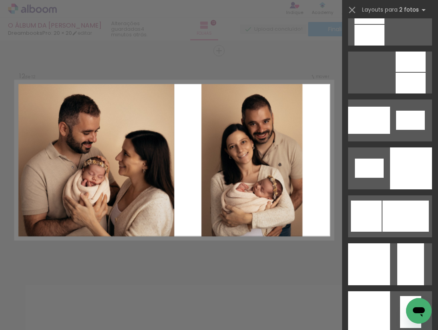
scroll to position [1042, 0]
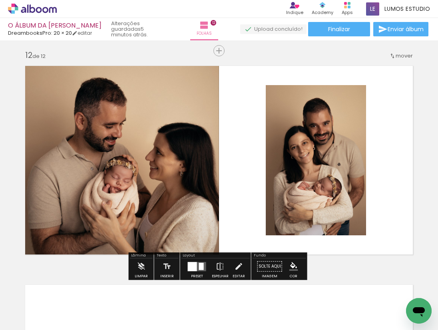
click at [199, 270] on quentale-layouter at bounding box center [197, 266] width 18 height 9
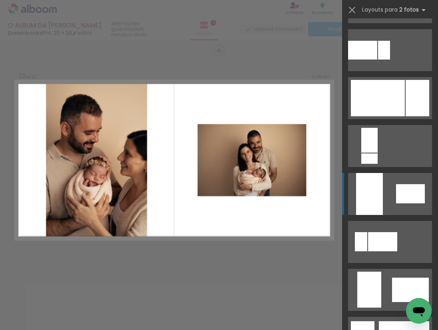
scroll to position [1645, 0]
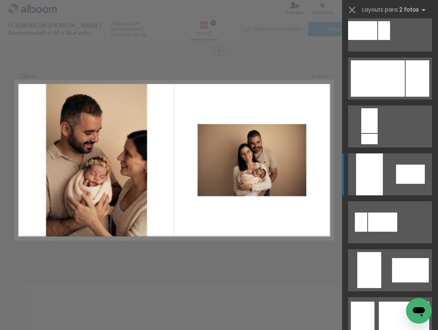
click at [396, 177] on div at bounding box center [410, 174] width 29 height 19
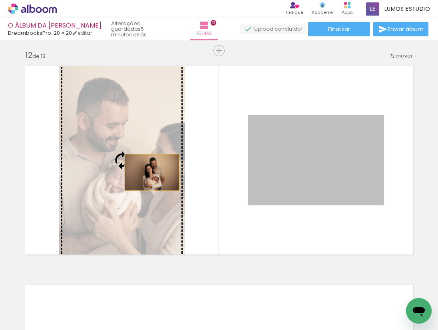
drag, startPoint x: 314, startPoint y: 168, endPoint x: 149, endPoint y: 173, distance: 164.7
click at [0, 0] on slot at bounding box center [0, 0] width 0 height 0
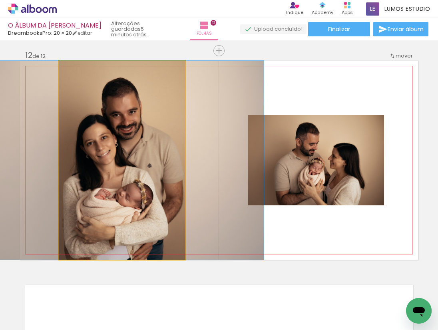
drag, startPoint x: 139, startPoint y: 168, endPoint x: 132, endPoint y: 166, distance: 7.4
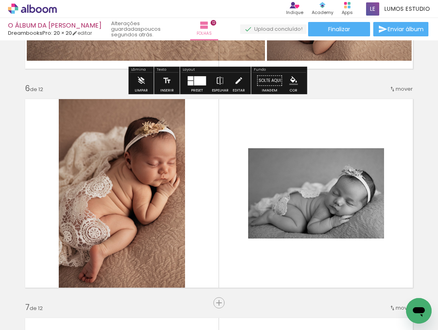
scroll to position [1114, 0]
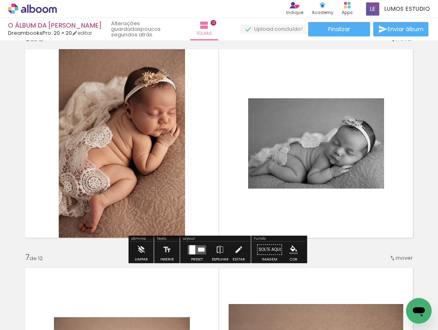
click at [0, 0] on slot "P&B" at bounding box center [0, 0] width 0 height 0
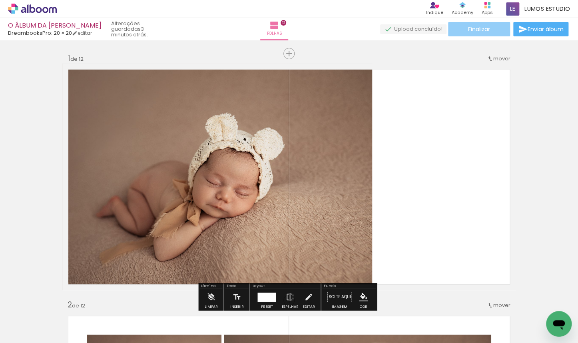
click at [438, 26] on span "Finalizar" at bounding box center [479, 29] width 22 height 6
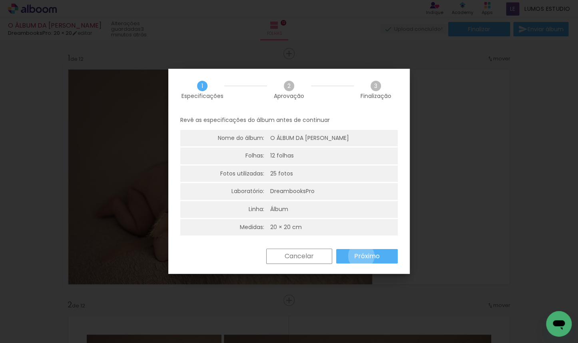
click at [0, 0] on slot "Próximo" at bounding box center [0, 0] width 0 height 0
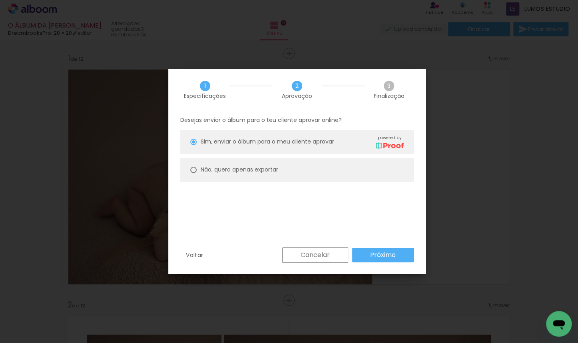
click at [0, 0] on slot "Próximo" at bounding box center [0, 0] width 0 height 0
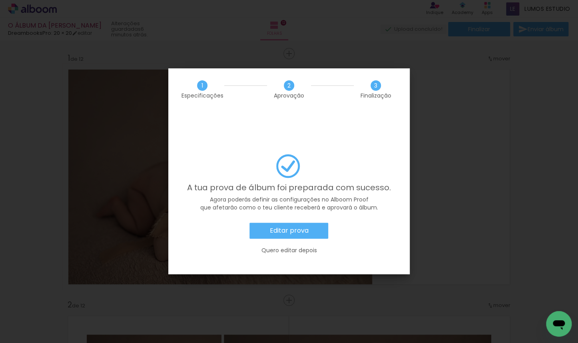
click at [0, 0] on slot "Editar prova" at bounding box center [0, 0] width 0 height 0
